Goal: Complete application form

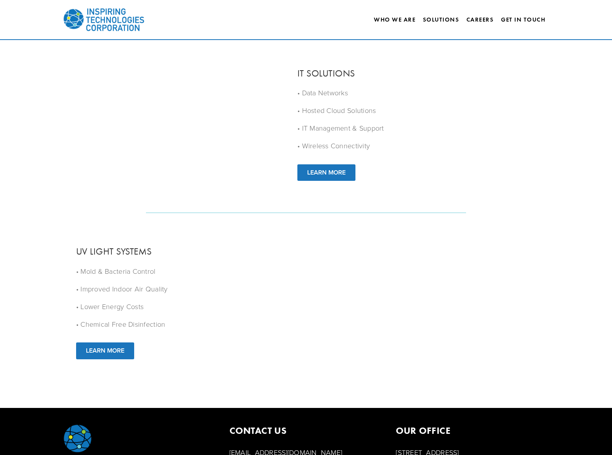
scroll to position [942, 0]
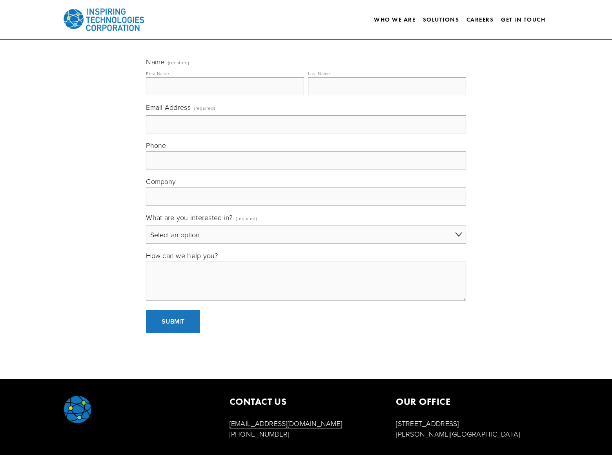
scroll to position [90, 0]
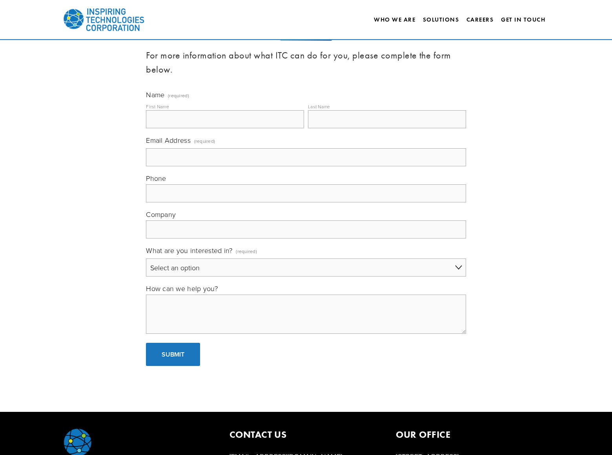
select select "General"
type input "[PERSON_NAME]"
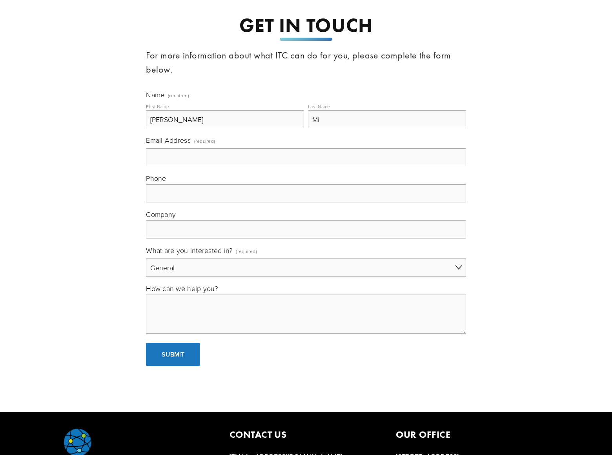
scroll to position [0, 0]
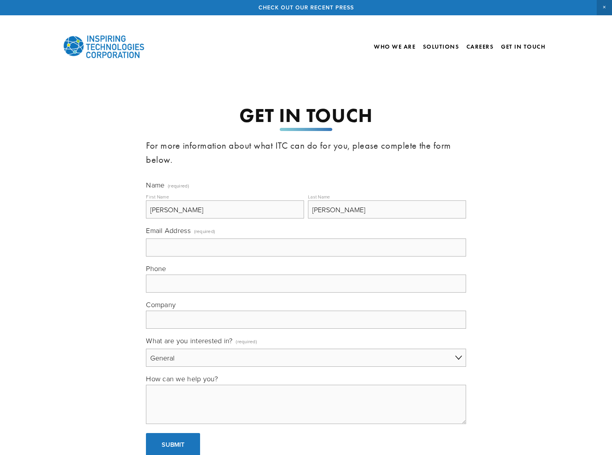
type input "[PERSON_NAME]"
type input "[PERSON_NAME][EMAIL_ADDRESS][DOMAIN_NAME]"
type input "[PHONE_NUMBER]"
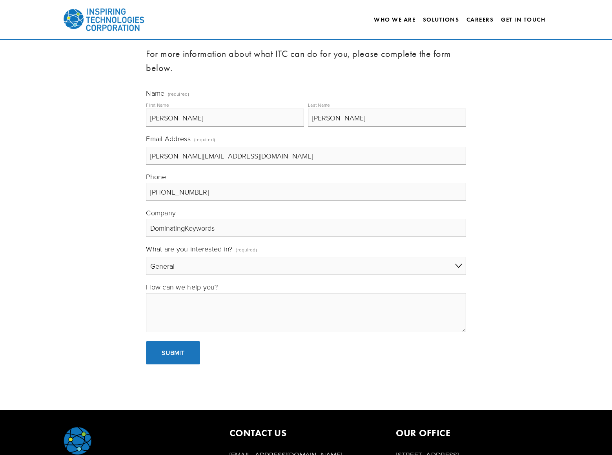
type input "DominatingKeywords"
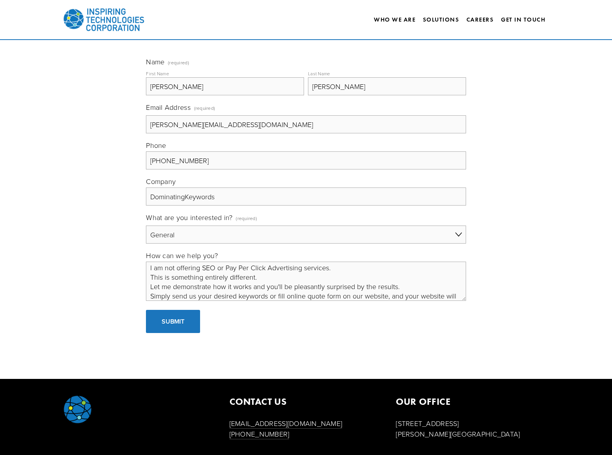
scroll to position [13, 0]
type textarea "I am not offering SEO or Pay Per Click Advertising services. This is something …"
click at [173, 321] on span "Submit" at bounding box center [173, 321] width 23 height 9
